Goal: Information Seeking & Learning: Learn about a topic

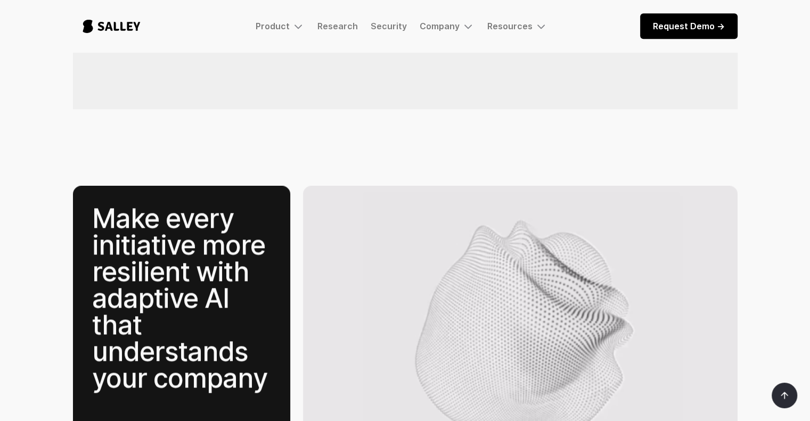
scroll to position [1707, 0]
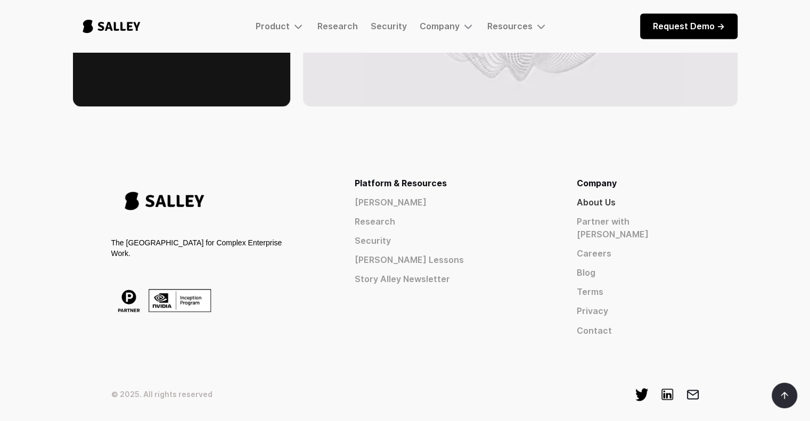
click at [629, 196] on link "About Us" at bounding box center [637, 202] width 122 height 13
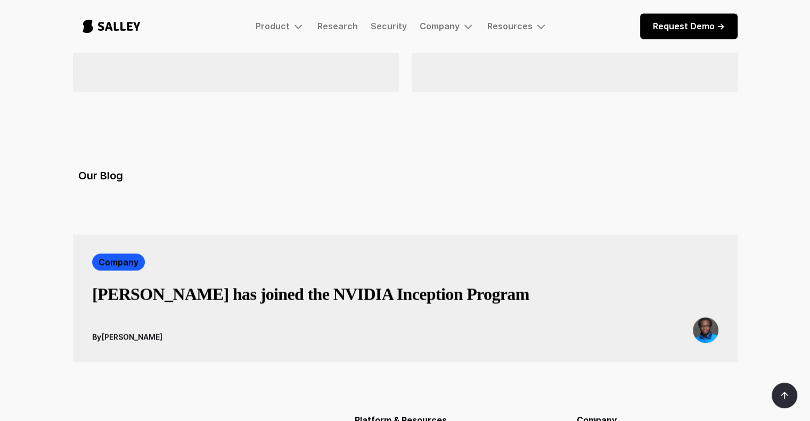
scroll to position [1744, 0]
drag, startPoint x: 185, startPoint y: 190, endPoint x: 102, endPoint y: 192, distance: 83.1
click at [102, 318] on div "By [PERSON_NAME]" at bounding box center [405, 331] width 626 height 26
copy div "By [PERSON_NAME]"
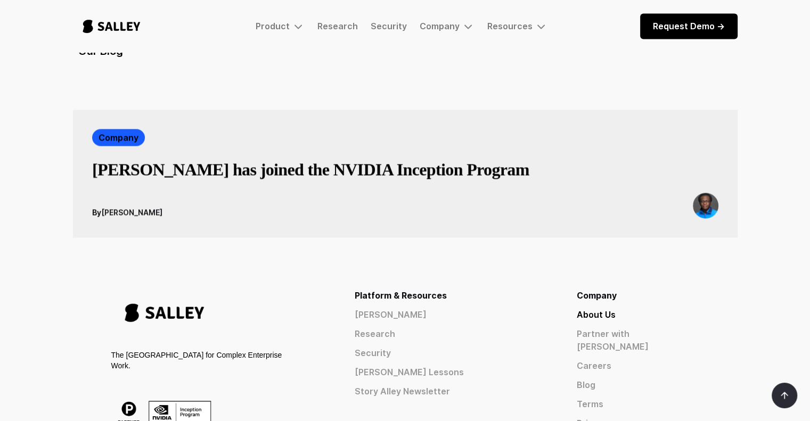
scroll to position [1868, 0]
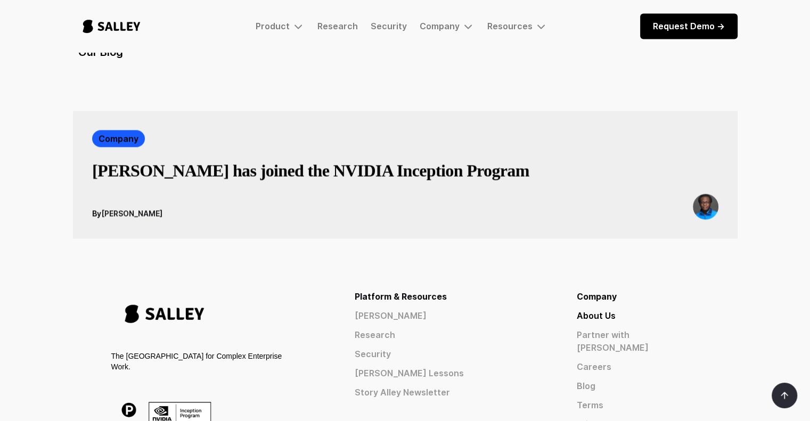
drag, startPoint x: 204, startPoint y: 160, endPoint x: 154, endPoint y: 162, distance: 50.1
click at [154, 290] on div "The [GEOGRAPHIC_DATA] for Complex Enterprise Work." at bounding box center [198, 370] width 175 height 160
